Goal: Transaction & Acquisition: Book appointment/travel/reservation

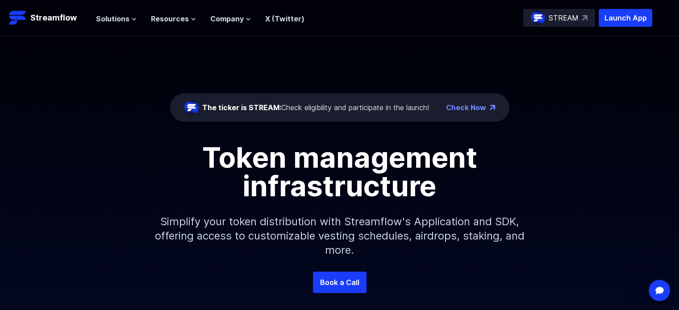
click at [566, 16] on p "STREAM" at bounding box center [564, 18] width 30 height 11
click at [124, 23] on span "Solutions" at bounding box center [112, 18] width 33 height 11
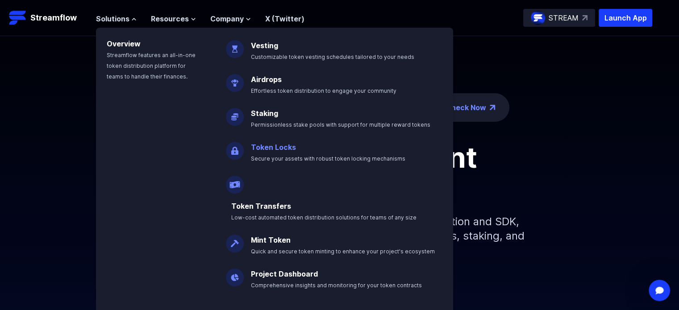
click at [271, 162] on p "Token Locks Secure your assets with robust token locking mechanisms" at bounding box center [335, 149] width 178 height 29
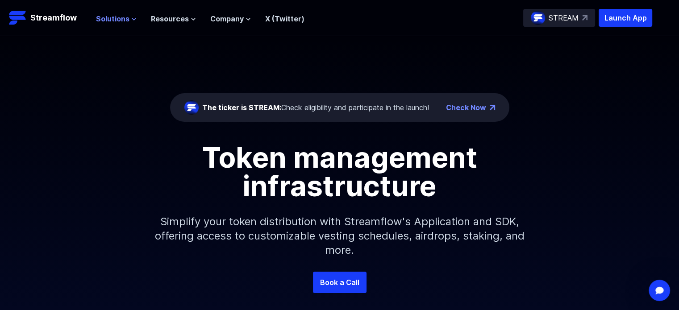
click at [112, 20] on span "Solutions" at bounding box center [112, 18] width 33 height 11
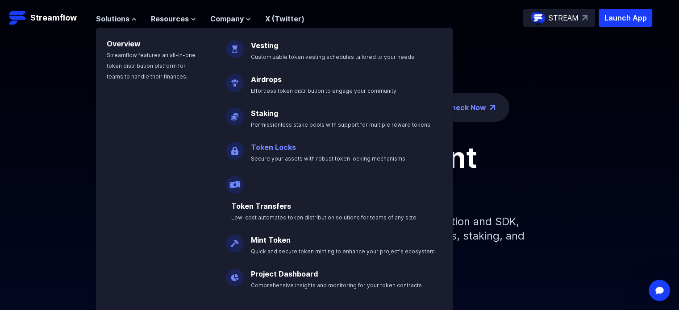
click at [268, 150] on link "Token Locks" at bounding box center [273, 147] width 45 height 9
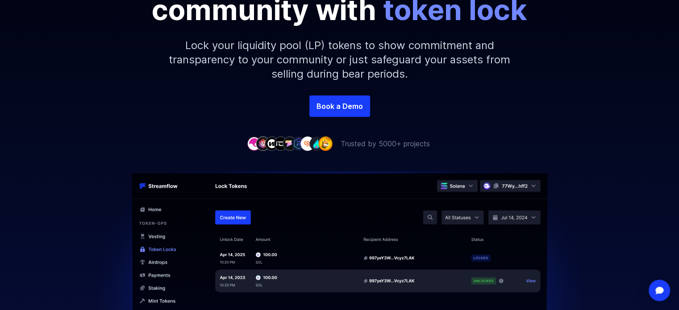
scroll to position [165, 0]
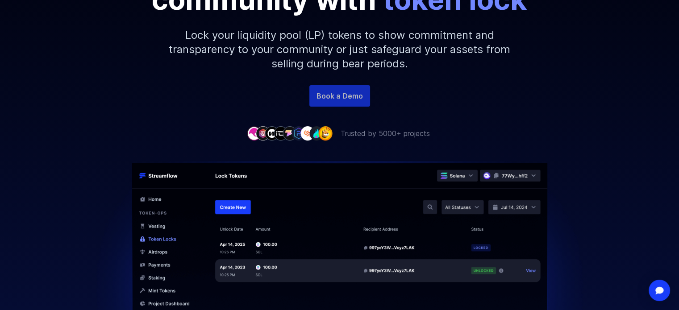
click at [332, 96] on link "Book a Demo" at bounding box center [339, 95] width 61 height 21
